Goal: Task Accomplishment & Management: Check status

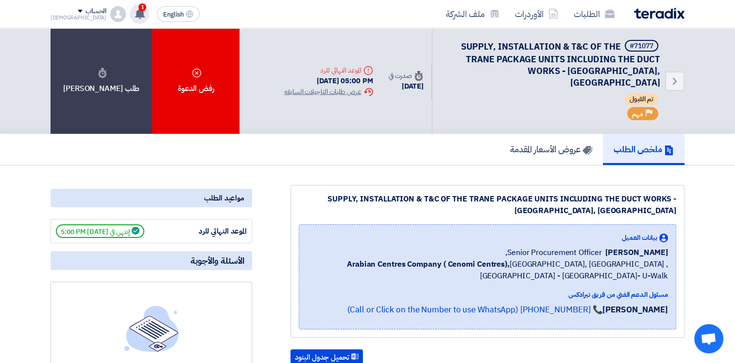
click at [135, 11] on use at bounding box center [140, 13] width 10 height 11
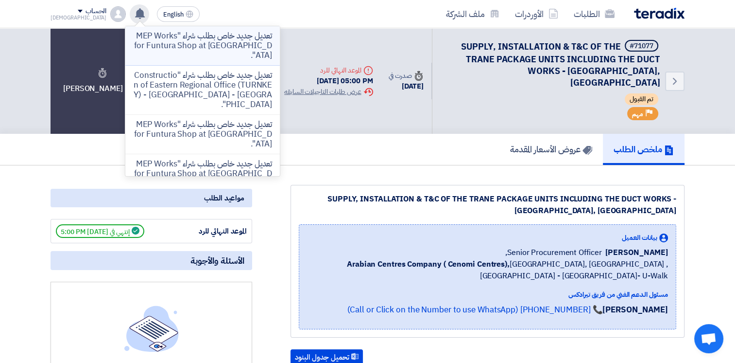
click at [206, 44] on p "تعديل جديد خاص بطلب شراء "MEP Works for Funtura Shop at [GEOGRAPHIC_DATA]"." at bounding box center [202, 45] width 139 height 29
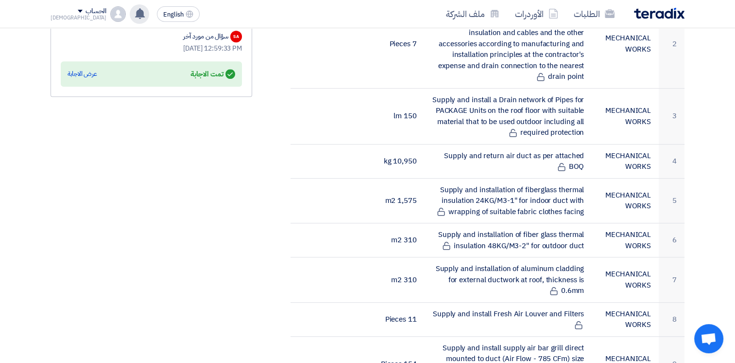
scroll to position [243, 0]
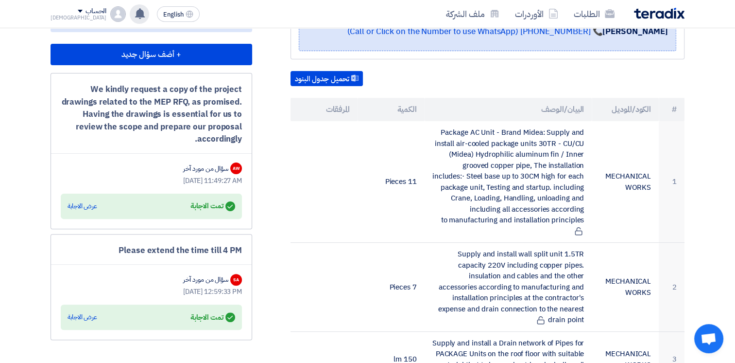
drag, startPoint x: 123, startPoint y: 247, endPoint x: 242, endPoint y: 252, distance: 118.7
click at [242, 252] on div "Please extend the time till 4 PM" at bounding box center [151, 250] width 181 height 13
drag, startPoint x: 242, startPoint y: 252, endPoint x: 210, endPoint y: 250, distance: 31.7
click at [210, 250] on div "Please extend the time till 4 PM" at bounding box center [151, 250] width 181 height 13
click at [198, 250] on div "Please extend the time till 4 PM" at bounding box center [151, 250] width 181 height 13
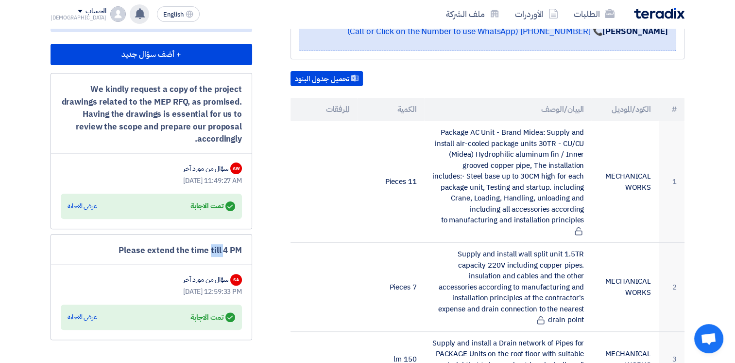
click at [198, 250] on div "Please extend the time till 4 PM" at bounding box center [151, 250] width 181 height 13
click at [197, 250] on div "Please extend the time till 4 PM" at bounding box center [151, 250] width 181 height 13
click at [180, 248] on div "Please extend the time till 4 PM" at bounding box center [151, 250] width 181 height 13
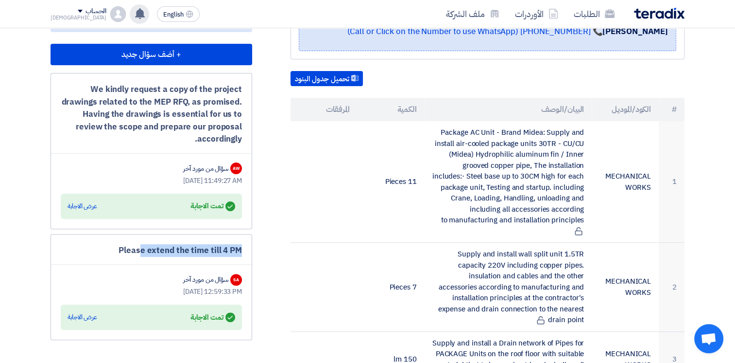
click at [180, 248] on div "Please extend the time till 4 PM" at bounding box center [151, 250] width 181 height 13
click at [181, 248] on div "Please extend the time till 4 PM" at bounding box center [151, 250] width 181 height 13
click at [171, 247] on div "Please extend the time till 4 PM" at bounding box center [151, 250] width 181 height 13
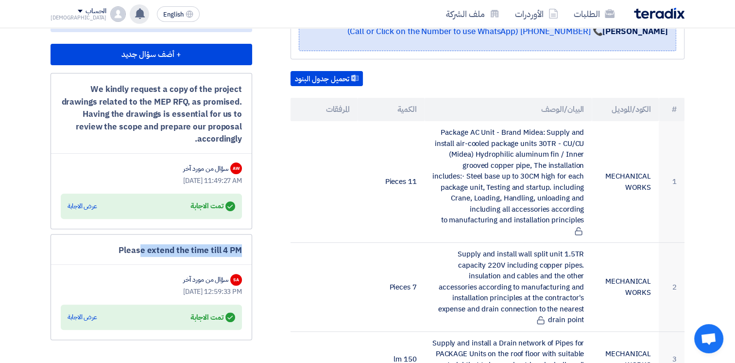
click at [171, 247] on div "Please extend the time till 4 PM" at bounding box center [151, 250] width 181 height 13
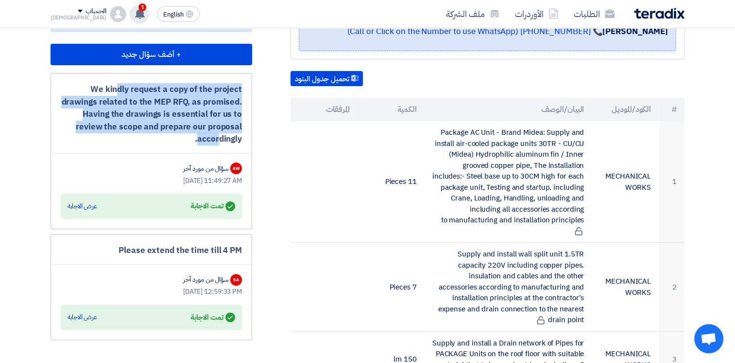
drag, startPoint x: 99, startPoint y: 86, endPoint x: 241, endPoint y: 137, distance: 151.1
click at [241, 137] on div "We kindly request a copy of the project drawings related to the MEP RFQ, as pro…" at bounding box center [151, 114] width 181 height 62
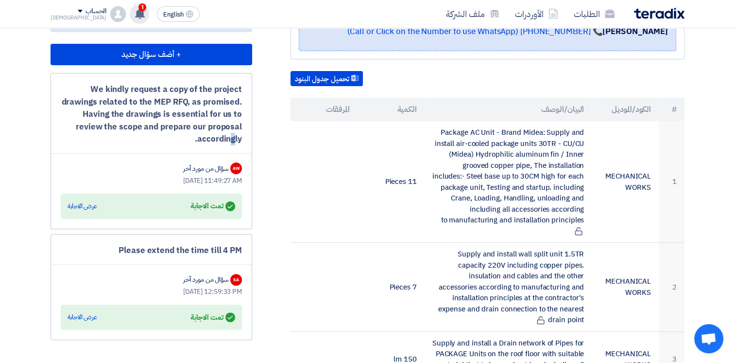
drag, startPoint x: 241, startPoint y: 137, endPoint x: 213, endPoint y: 136, distance: 27.7
click at [213, 136] on div "We kindly request a copy of the project drawings related to the MEP RFQ, as pro…" at bounding box center [151, 114] width 181 height 62
drag, startPoint x: 213, startPoint y: 136, endPoint x: 246, endPoint y: 133, distance: 33.2
click at [246, 133] on div "We kindly request a copy of the project drawings related to the MEP RFQ, as pro…" at bounding box center [152, 151] width 202 height 156
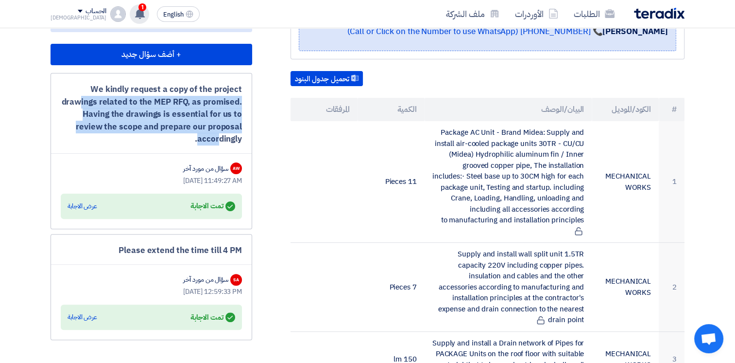
drag, startPoint x: 243, startPoint y: 135, endPoint x: 70, endPoint y: 88, distance: 179.3
click at [70, 88] on div "We kindly request a copy of the project drawings related to the MEP RFQ, as pro…" at bounding box center [152, 151] width 202 height 156
drag, startPoint x: 70, startPoint y: 88, endPoint x: 97, endPoint y: 97, distance: 28.6
click at [99, 104] on div "We kindly request a copy of the project drawings related to the MEP RFQ, as pro…" at bounding box center [151, 114] width 181 height 62
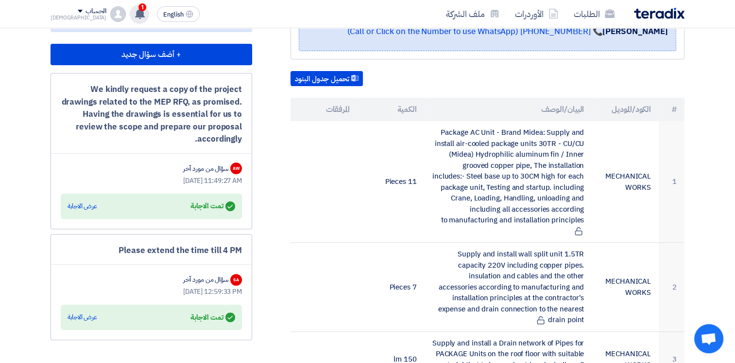
click at [220, 135] on div "We kindly request a copy of the project drawings related to the MEP RFQ, as pro…" at bounding box center [151, 114] width 181 height 62
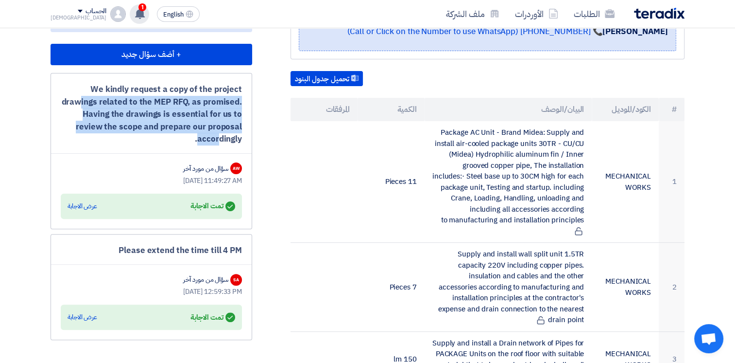
drag, startPoint x: 243, startPoint y: 137, endPoint x: 95, endPoint y: 82, distance: 157.6
click at [95, 82] on div "We kindly request a copy of the project drawings related to the MEP RFQ, as pro…" at bounding box center [152, 151] width 202 height 156
click at [94, 83] on div "We kindly request a copy of the project drawings related to the MEP RFQ, as pro…" at bounding box center [151, 114] width 181 height 62
drag, startPoint x: 128, startPoint y: 95, endPoint x: 114, endPoint y: 91, distance: 14.6
click at [127, 95] on div "We kindly request a copy of the project drawings related to the MEP RFQ, as pro…" at bounding box center [151, 114] width 181 height 62
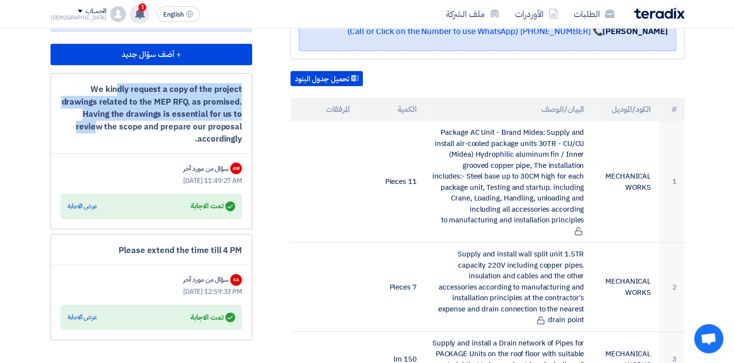
drag, startPoint x: 101, startPoint y: 87, endPoint x: 251, endPoint y: 130, distance: 156.3
click at [251, 130] on div "We kindly request a copy of the project drawings related to the MEP RFQ, as pro…" at bounding box center [152, 151] width 202 height 156
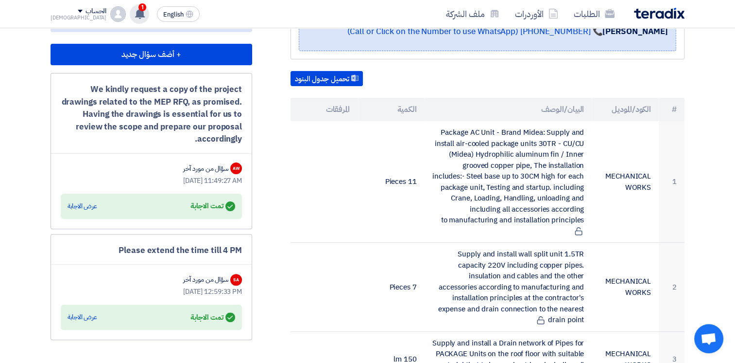
click at [135, 14] on icon at bounding box center [140, 13] width 11 height 11
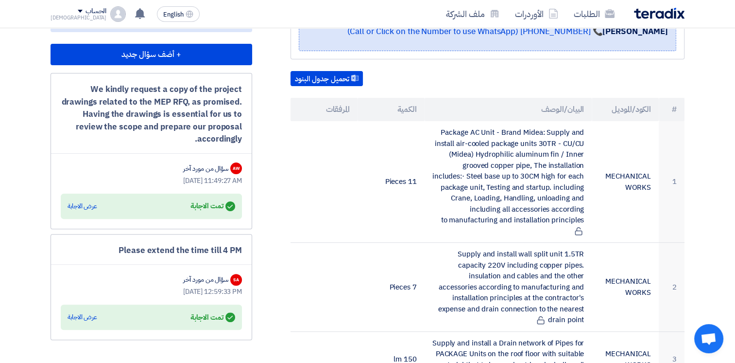
drag, startPoint x: 103, startPoint y: 84, endPoint x: 240, endPoint y: 134, distance: 145.8
click at [240, 134] on div "We kindly request a copy of the project drawings related to the MEP RFQ, as pro…" at bounding box center [151, 114] width 181 height 62
click at [237, 134] on div "We kindly request a copy of the project drawings related to the MEP RFQ, as pro…" at bounding box center [151, 114] width 181 height 62
click at [179, 126] on div "We kindly request a copy of the project drawings related to the MEP RFQ, as pro…" at bounding box center [151, 114] width 181 height 62
click at [121, 92] on div "We kindly request a copy of the project drawings related to the MEP RFQ, as pro…" at bounding box center [151, 114] width 181 height 62
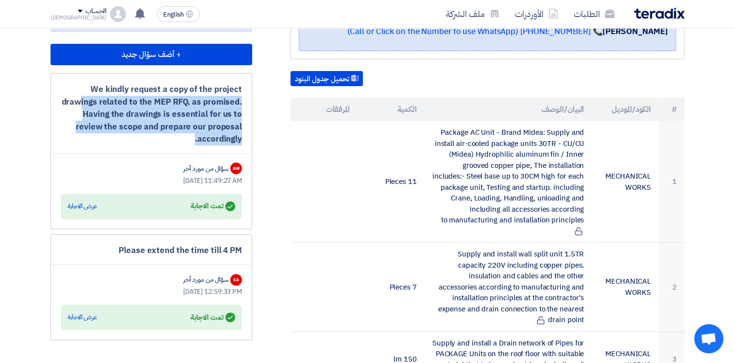
drag, startPoint x: 94, startPoint y: 84, endPoint x: 249, endPoint y: 143, distance: 166.5
click at [249, 143] on div "We kindly request a copy of the project drawings related to the MEP RFQ, as pro…" at bounding box center [152, 151] width 202 height 156
